Goal: Communication & Community: Answer question/provide support

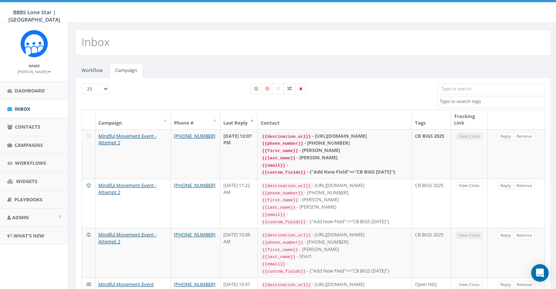
select select
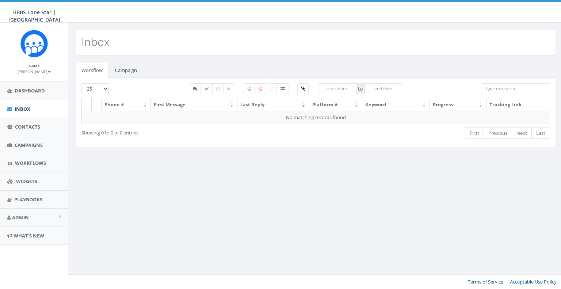
select select
click at [128, 69] on link "Campaign" at bounding box center [126, 70] width 34 height 15
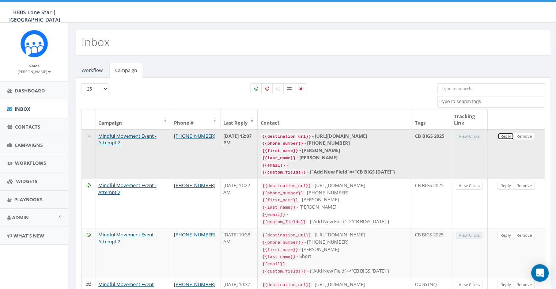
click at [503, 137] on link "Reply" at bounding box center [506, 137] width 16 height 8
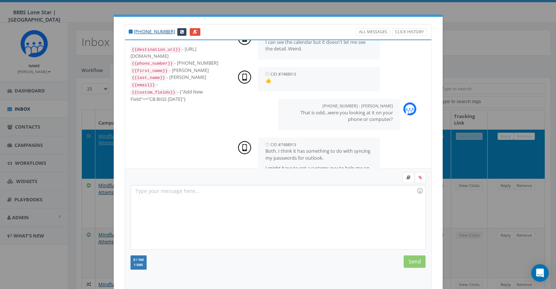
scroll to position [215, 0]
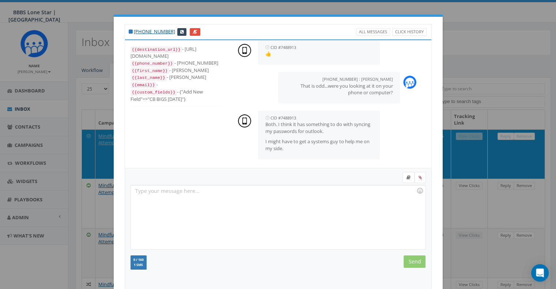
click at [280, 184] on div at bounding box center [278, 178] width 306 height 13
click at [275, 191] on div at bounding box center [278, 217] width 294 height 64
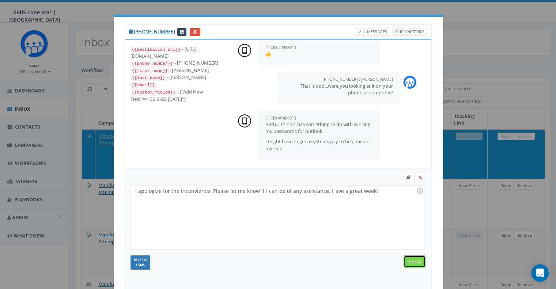
click at [408, 260] on input "Send" at bounding box center [415, 262] width 22 height 12
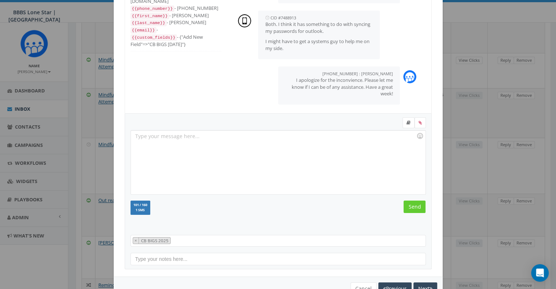
scroll to position [54, 0]
click at [365, 287] on button "Cancel" at bounding box center [364, 289] width 26 height 12
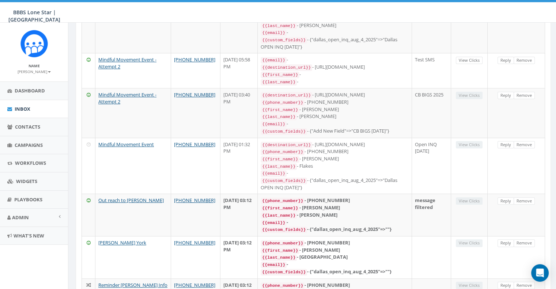
scroll to position [0, 0]
